Goal: Task Accomplishment & Management: Use online tool/utility

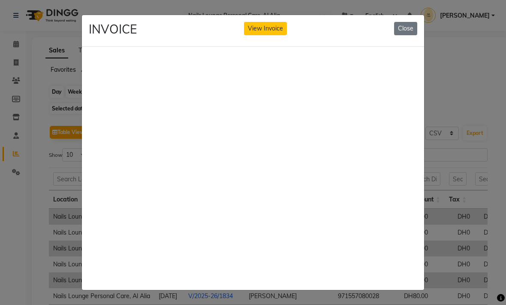
select select "full_report"
select select "csv"
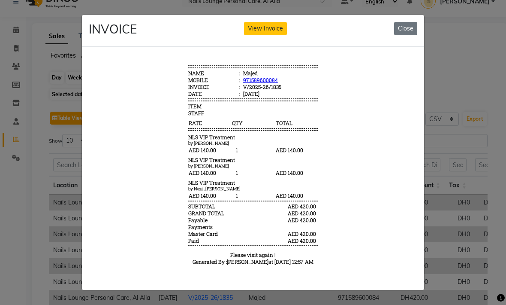
click at [409, 35] on button "Close" at bounding box center [405, 28] width 23 height 13
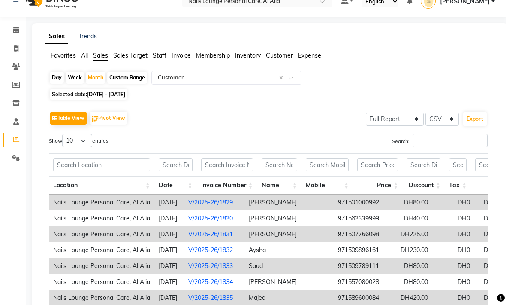
click at [96, 78] on div "Month" at bounding box center [96, 78] width 20 height 12
select select "8"
select select "2025"
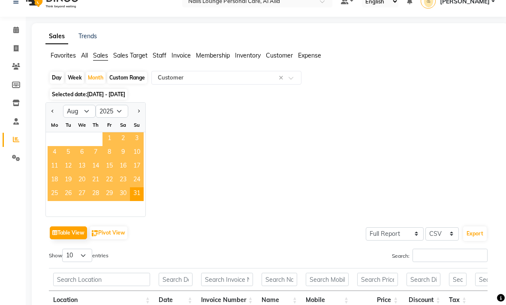
click at [110, 140] on span "1" at bounding box center [110, 139] width 14 height 14
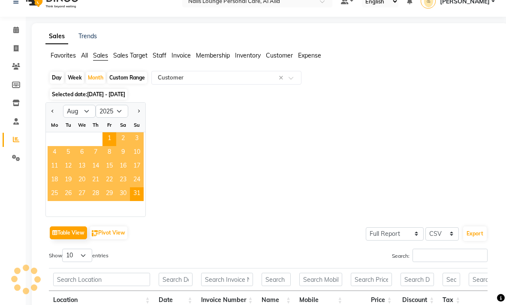
click at [309, 60] on li "Expense" at bounding box center [309, 55] width 23 height 9
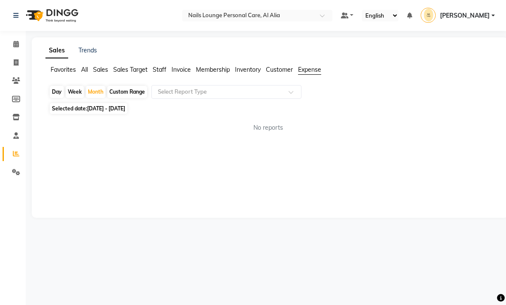
click at [291, 96] on span at bounding box center [294, 94] width 11 height 9
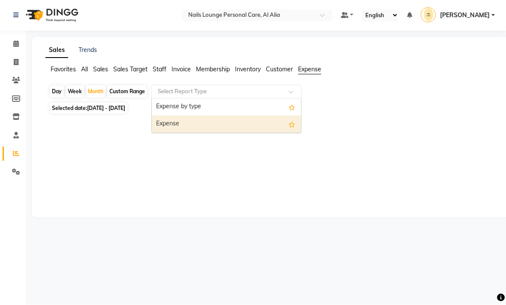
click at [212, 126] on div "Expense" at bounding box center [226, 124] width 149 height 17
select select "full_report"
select select "csv"
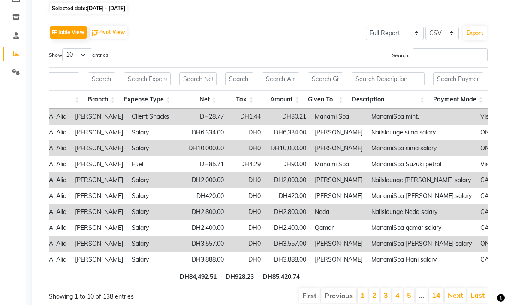
scroll to position [100, 0]
click at [470, 37] on button "Export" at bounding box center [475, 33] width 24 height 15
